Goal: Book appointment/travel/reservation

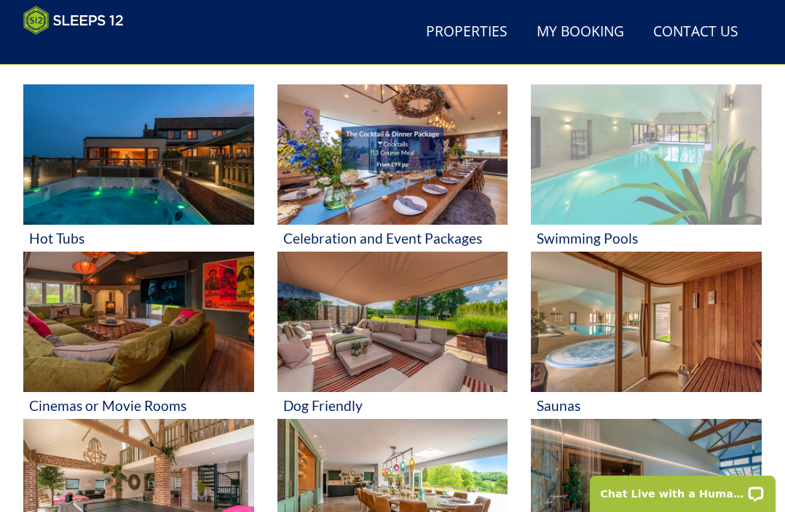
scroll to position [574, 0]
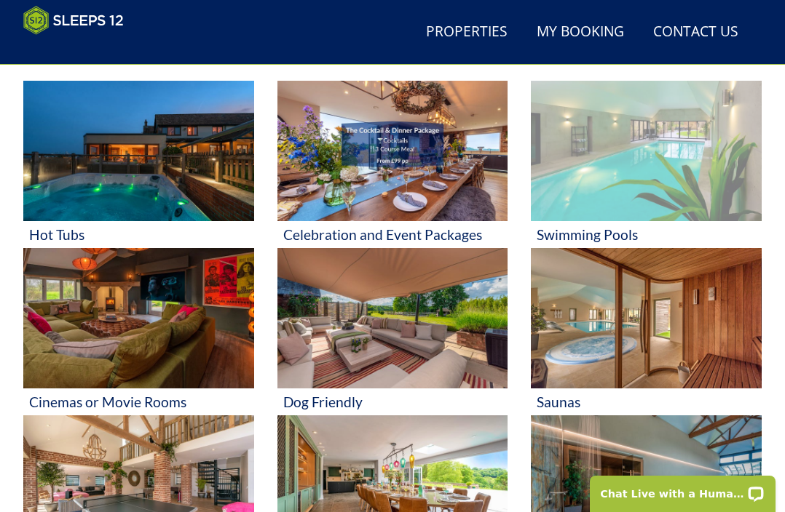
click at [650, 147] on img at bounding box center [646, 151] width 231 height 140
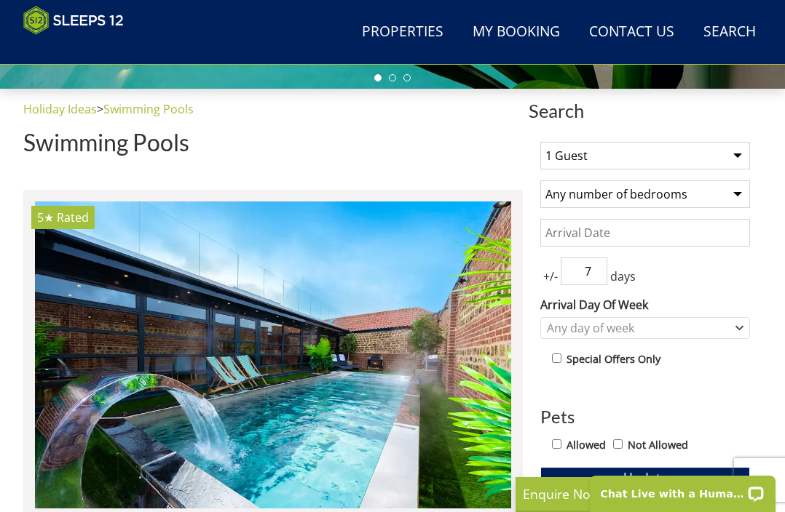
scroll to position [448, 0]
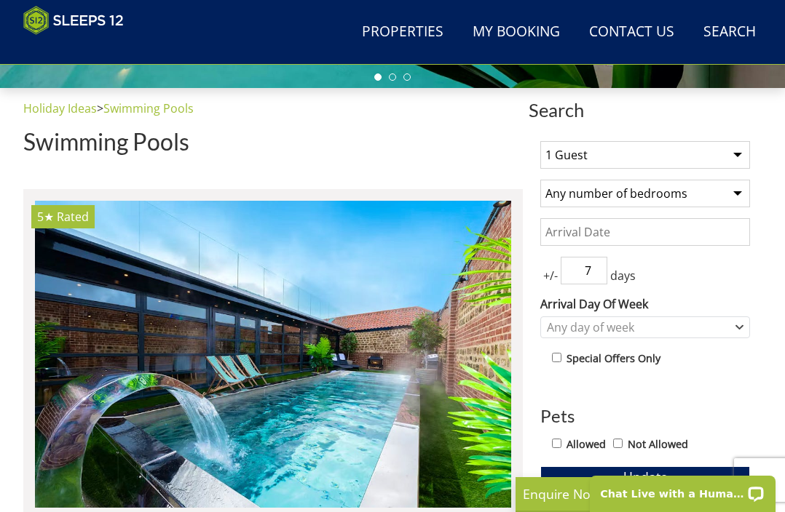
select select "10"
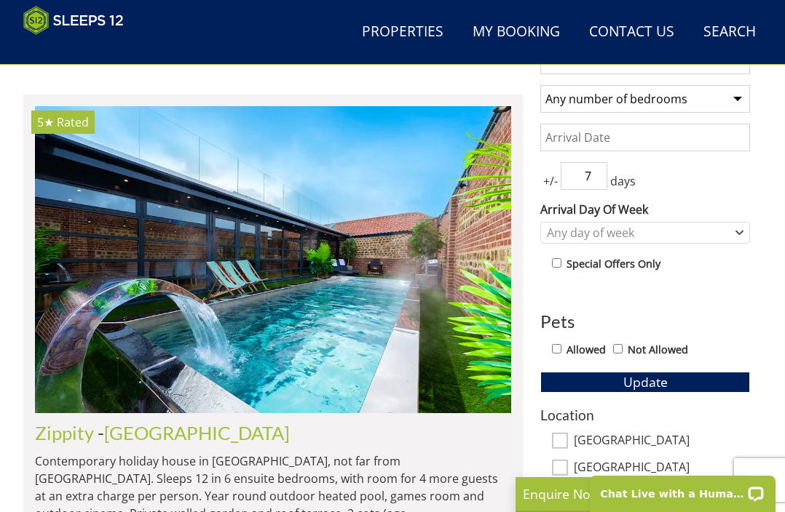
scroll to position [534, 0]
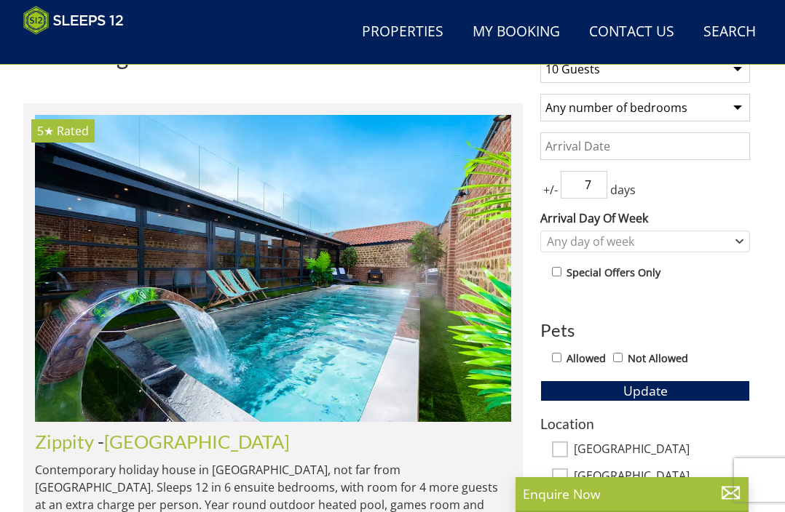
click at [559, 358] on input "Allowed" at bounding box center [556, 357] width 9 height 9
checkbox input "true"
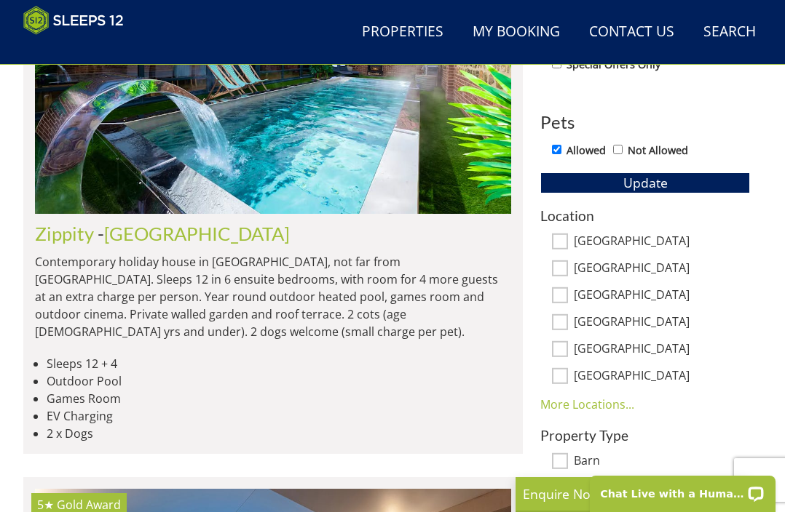
scroll to position [743, 0]
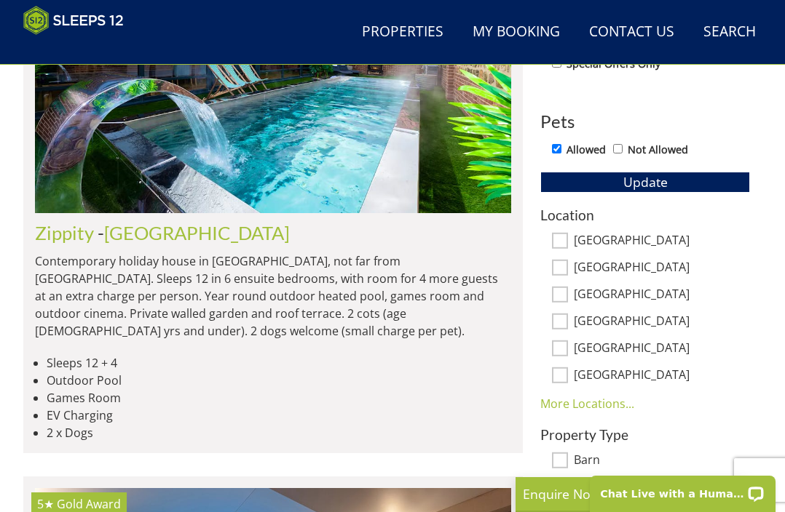
click at [563, 237] on input "[GEOGRAPHIC_DATA]" at bounding box center [560, 241] width 16 height 16
checkbox input "true"
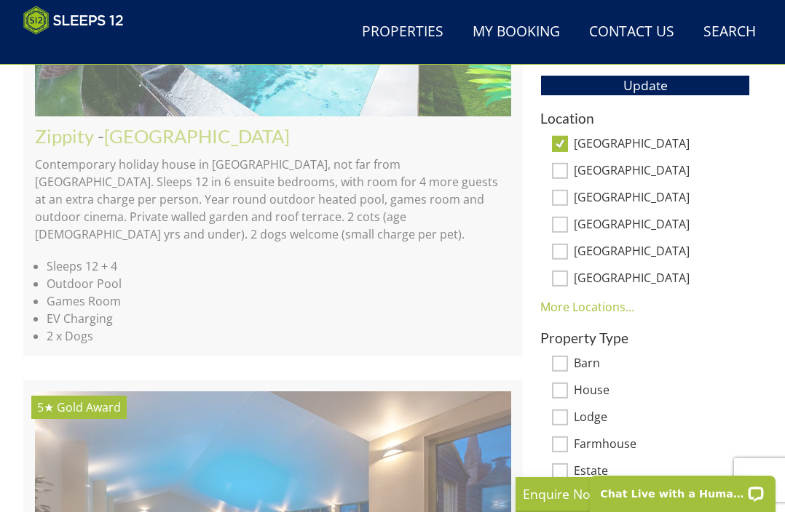
scroll to position [841, 0]
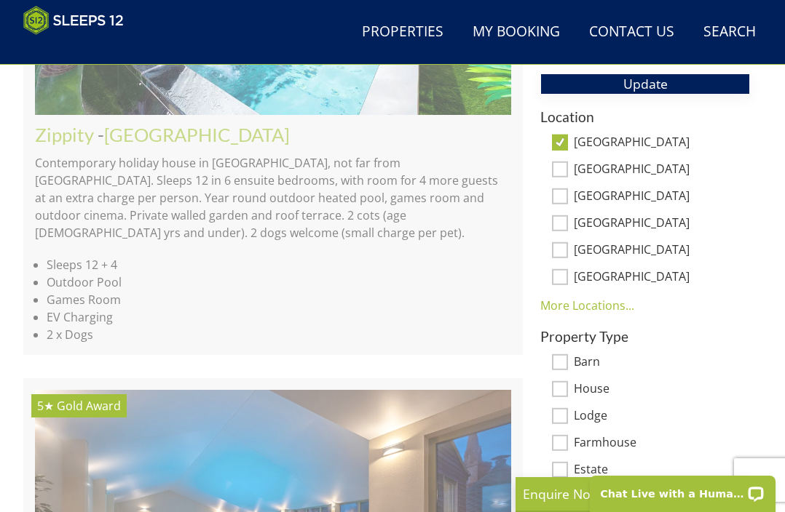
click at [694, 82] on button "Update" at bounding box center [645, 84] width 210 height 20
